Goal: Information Seeking & Learning: Learn about a topic

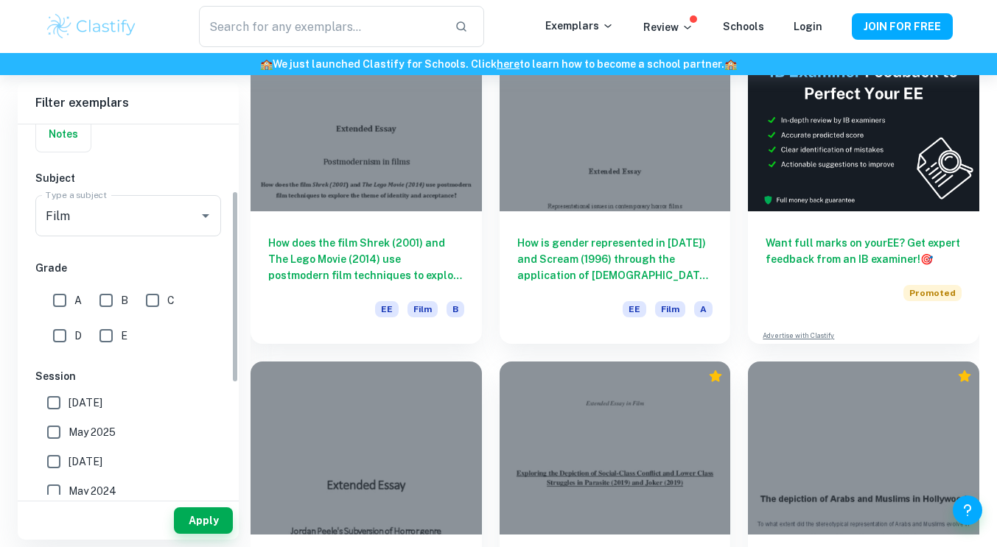
scroll to position [129, 0]
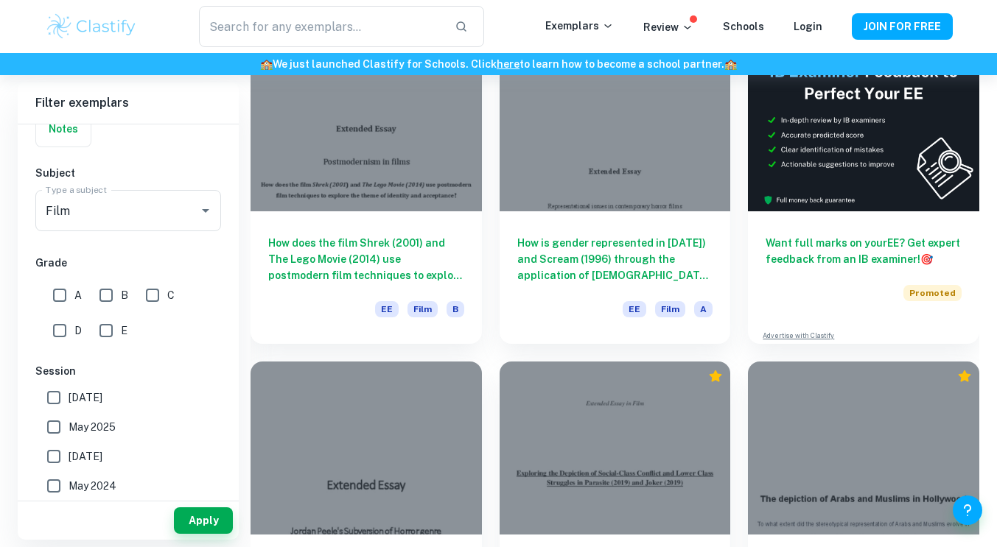
click at [54, 289] on input "A" at bounding box center [59, 295] width 29 height 29
checkbox input "true"
click at [205, 211] on icon "Open" at bounding box center [205, 211] width 7 height 4
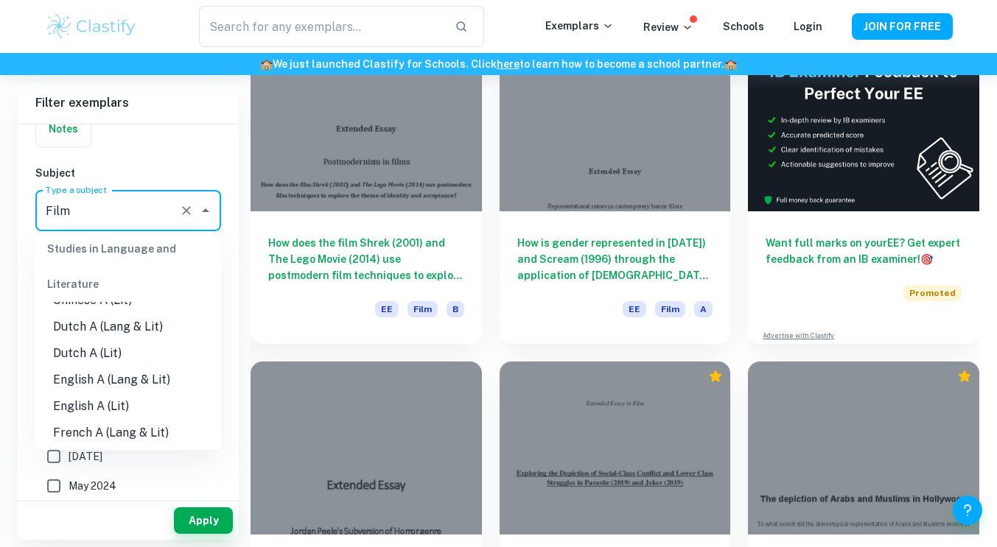
scroll to position [102, 0]
click at [164, 378] on li "English A (Lang & Lit)" at bounding box center [128, 378] width 186 height 27
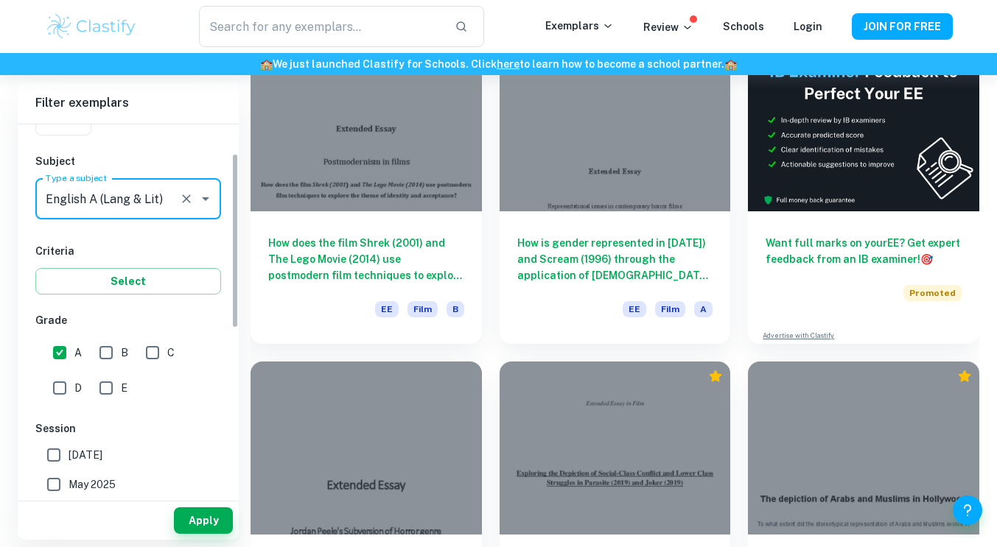
scroll to position [0, 0]
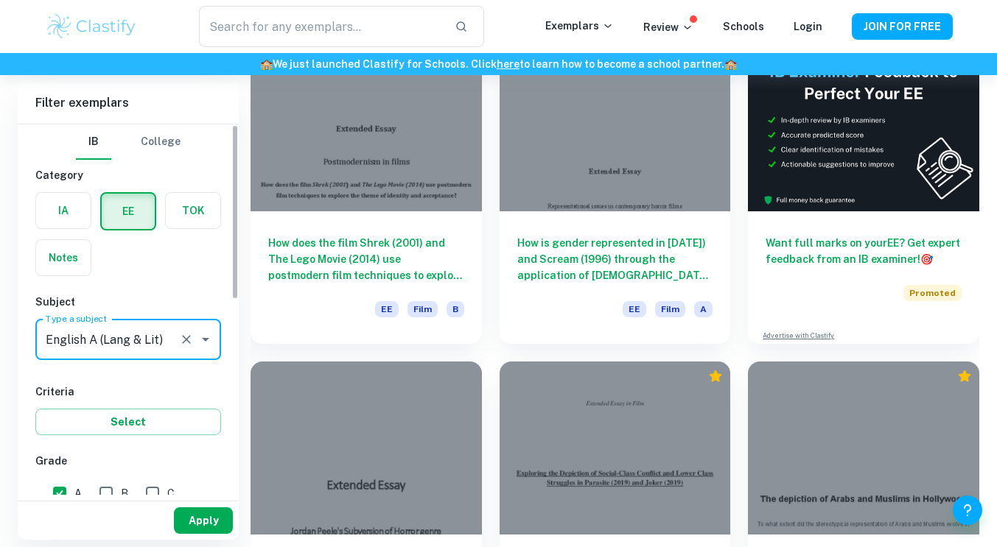
click at [208, 524] on button "Apply" at bounding box center [203, 520] width 59 height 27
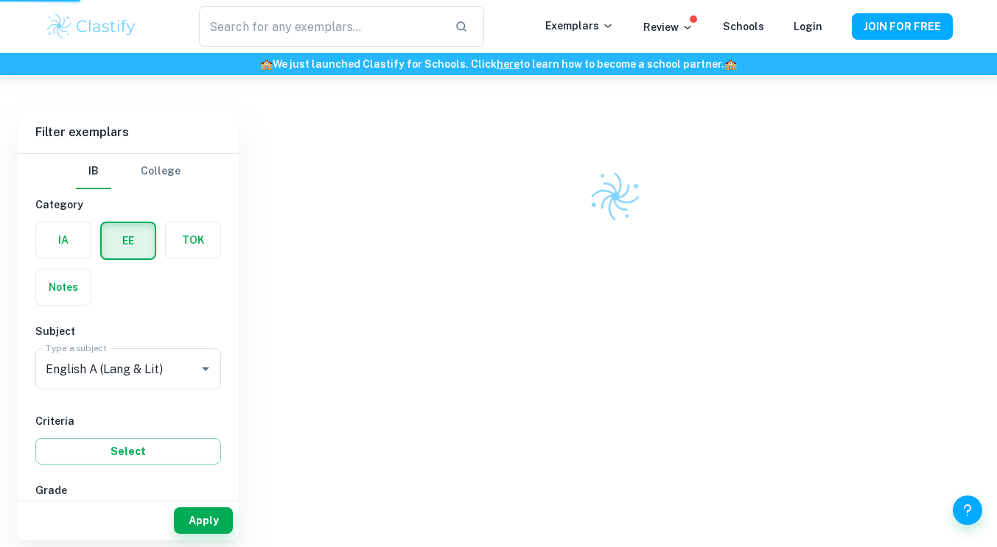
scroll to position [75, 0]
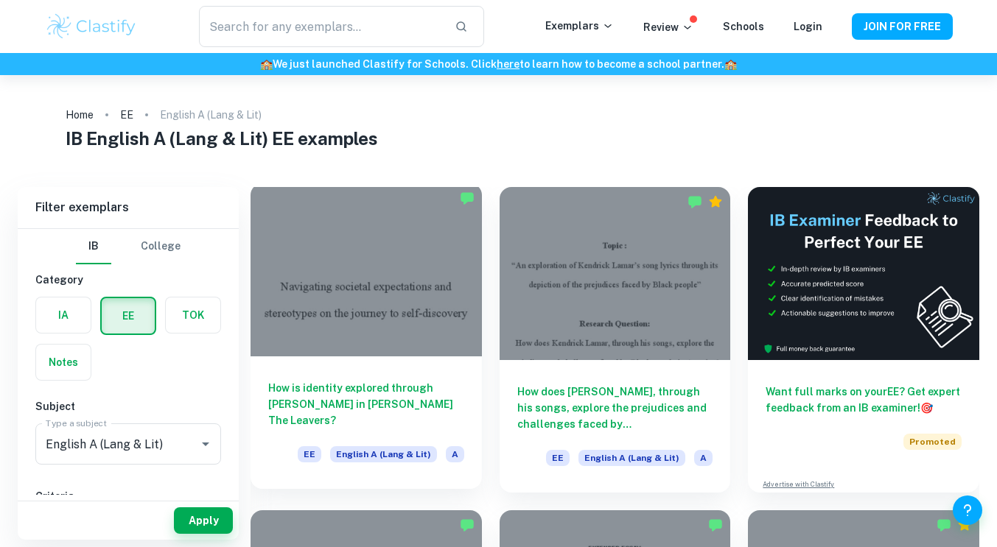
click at [409, 418] on h6 "How is identity explored through [PERSON_NAME] in [PERSON_NAME] The Leavers?" at bounding box center [366, 404] width 196 height 49
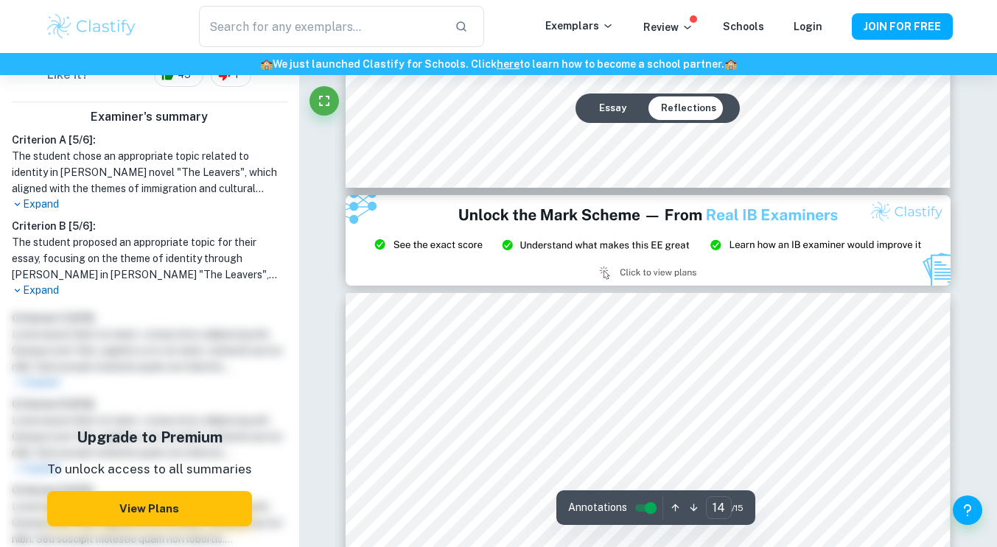
scroll to position [12245, 0]
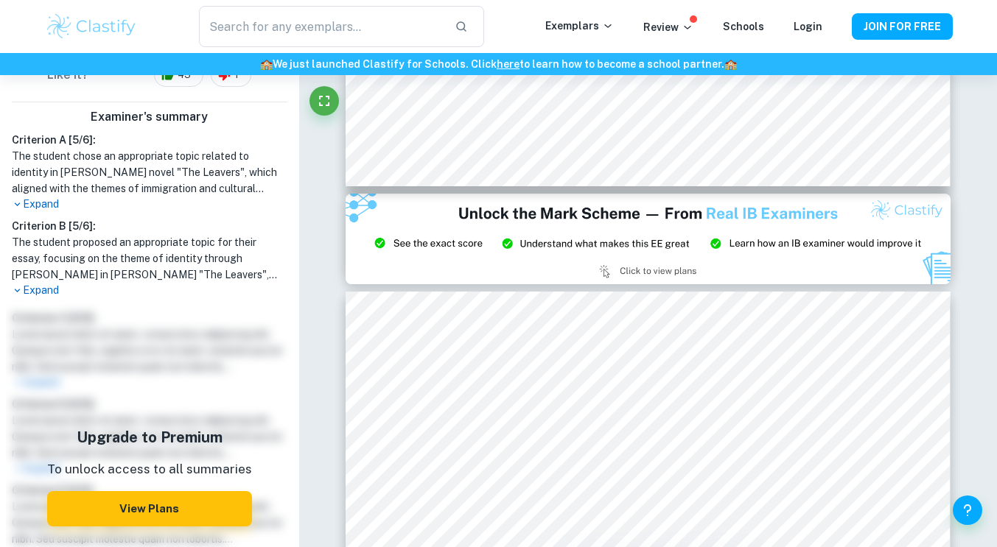
type input "15"
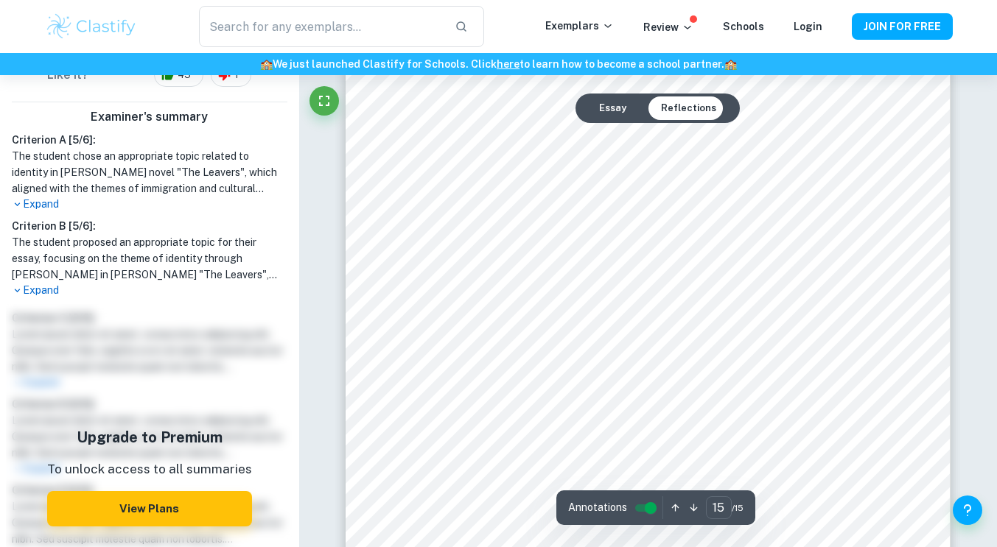
scroll to position [12714, 0]
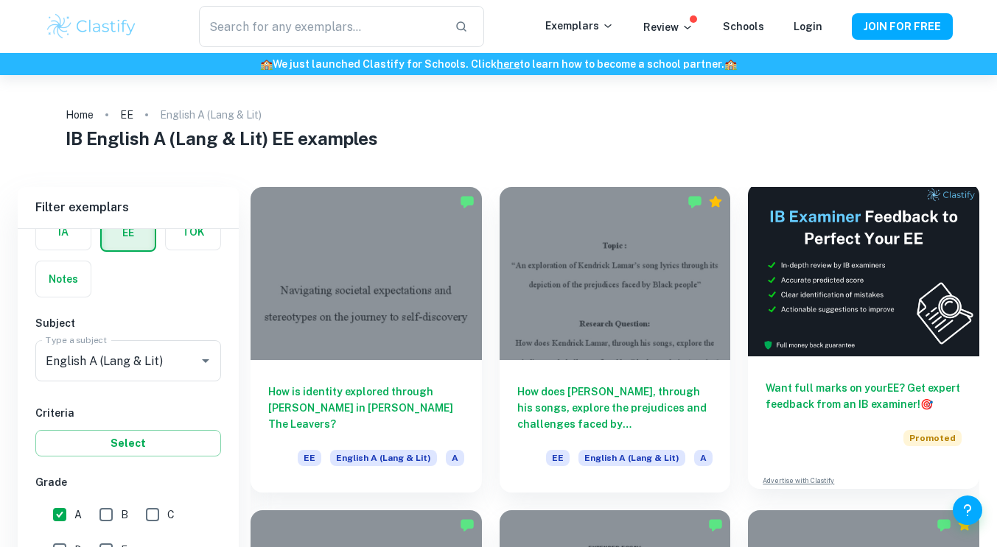
scroll to position [96, 0]
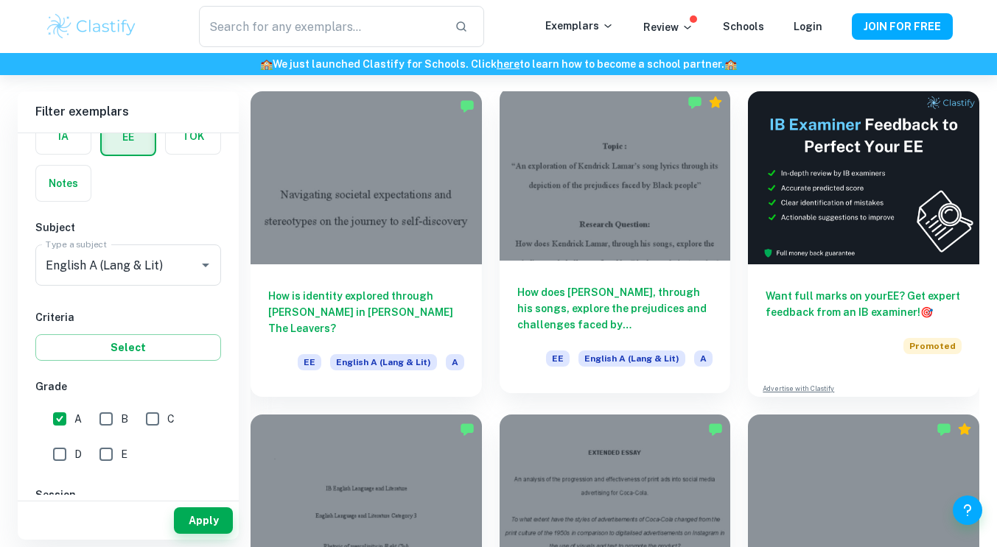
click at [618, 315] on h6 "How does [PERSON_NAME], through his songs, explore the prejudices and challenge…" at bounding box center [615, 308] width 196 height 49
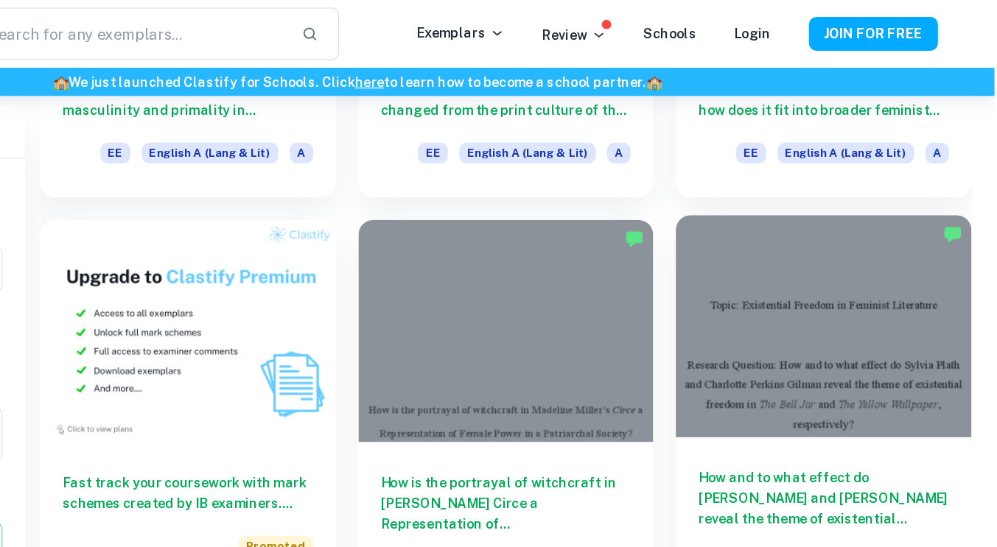
scroll to position [661, 0]
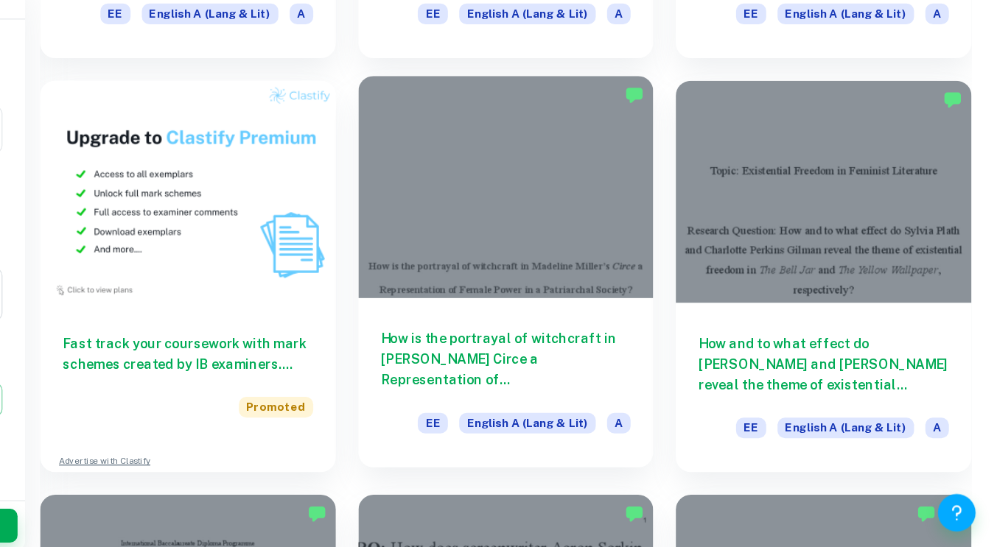
click at [662, 325] on div at bounding box center [614, 255] width 231 height 173
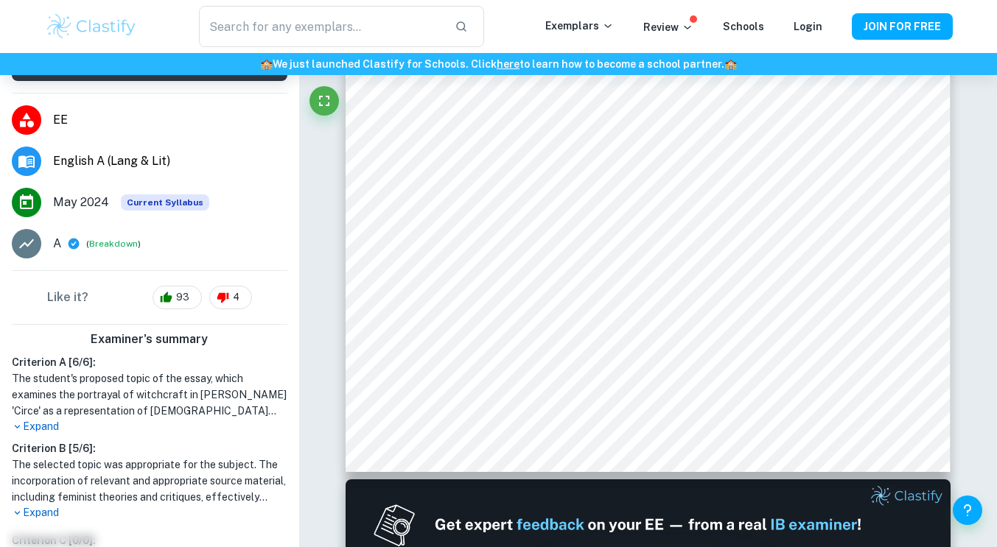
scroll to position [366, 0]
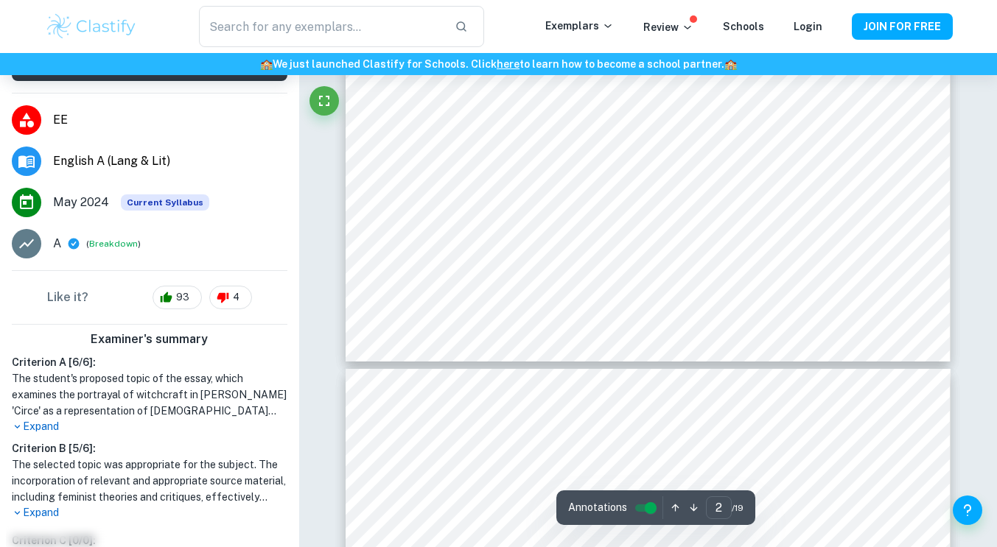
type input "3"
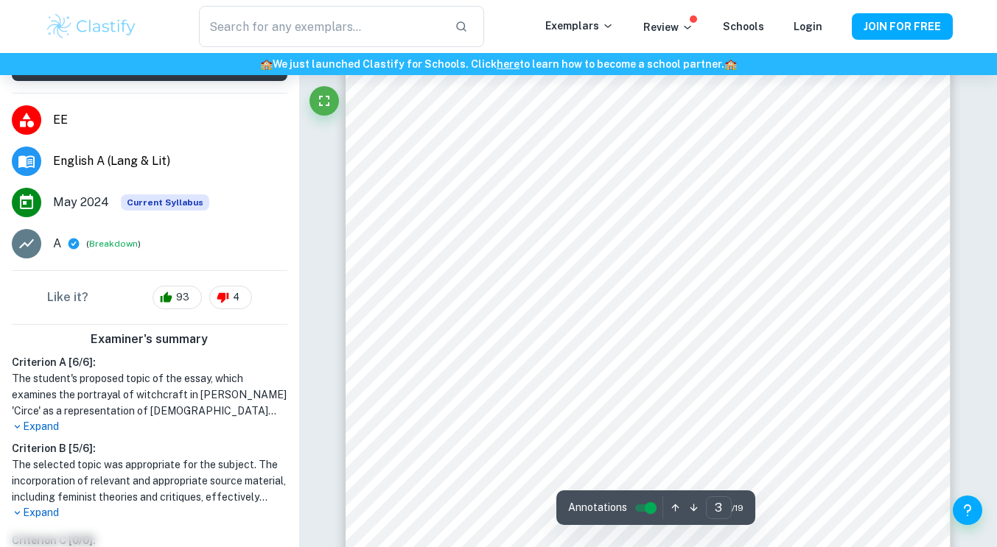
scroll to position [1915, 0]
